Goal: Task Accomplishment & Management: Use online tool/utility

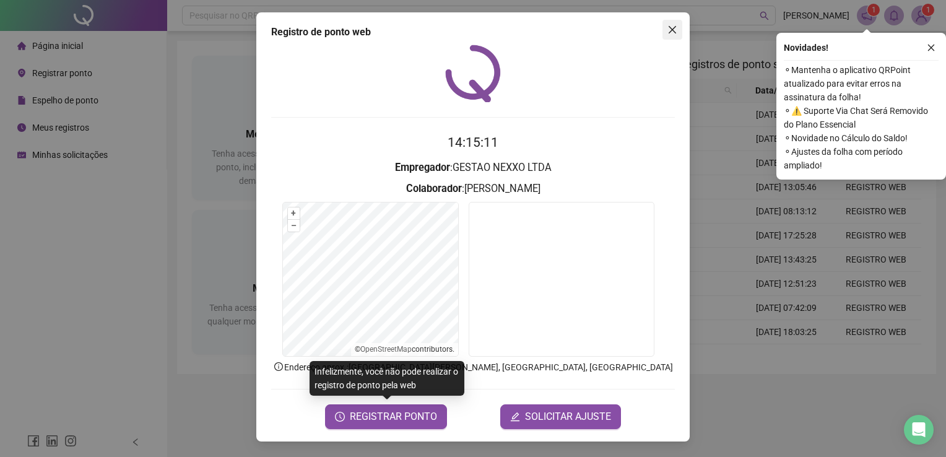
click at [663, 37] on button "Close" at bounding box center [672, 30] width 20 height 20
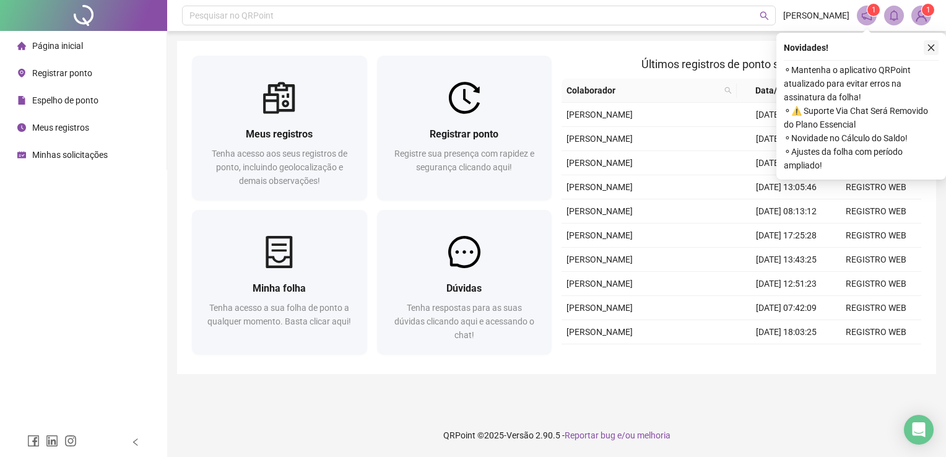
click at [930, 48] on icon "close" at bounding box center [931, 48] width 7 height 7
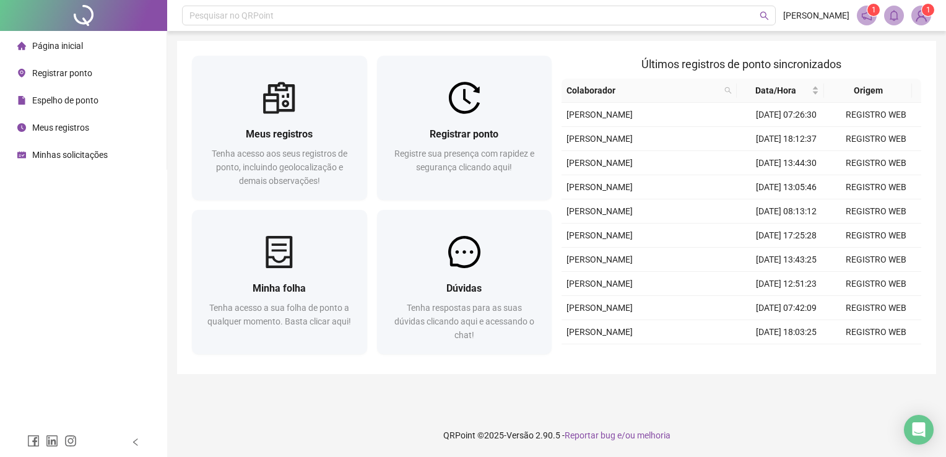
click at [74, 76] on span "Registrar ponto" at bounding box center [62, 73] width 60 height 10
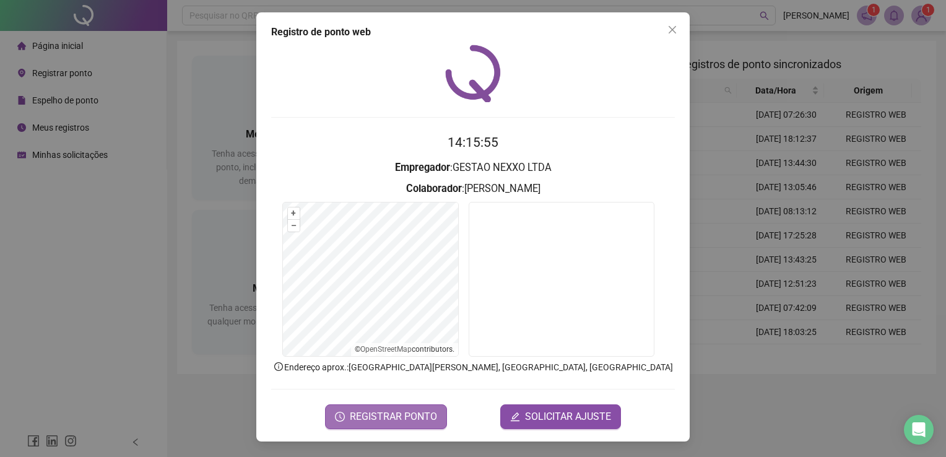
click at [407, 410] on span "REGISTRAR PONTO" at bounding box center [393, 416] width 87 height 15
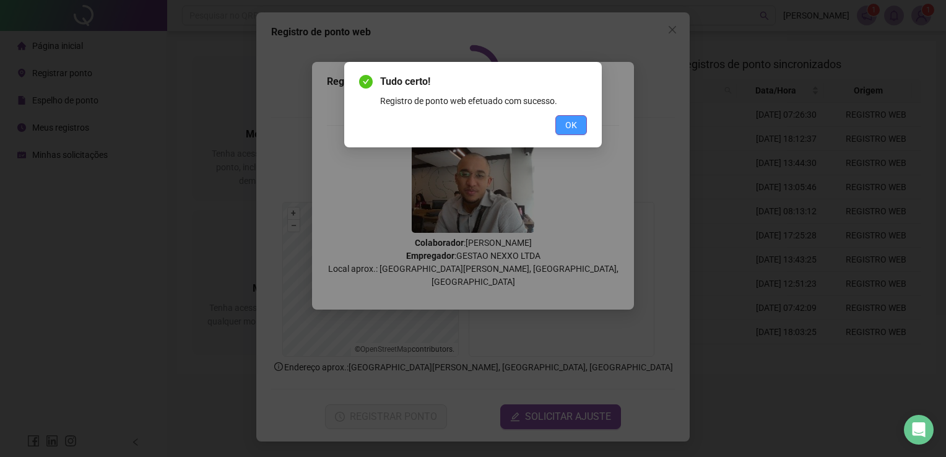
click at [574, 129] on span "OK" at bounding box center [571, 125] width 12 height 14
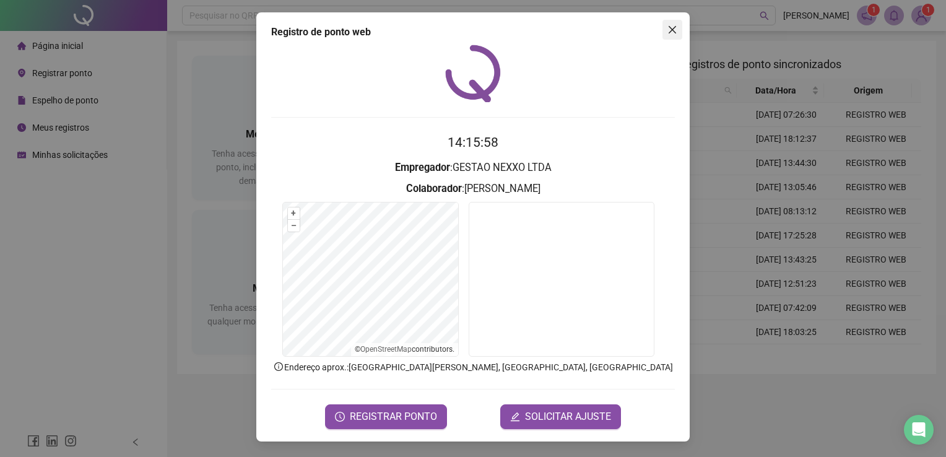
click at [672, 33] on icon "close" at bounding box center [672, 30] width 10 height 10
